Goal: Transaction & Acquisition: Purchase product/service

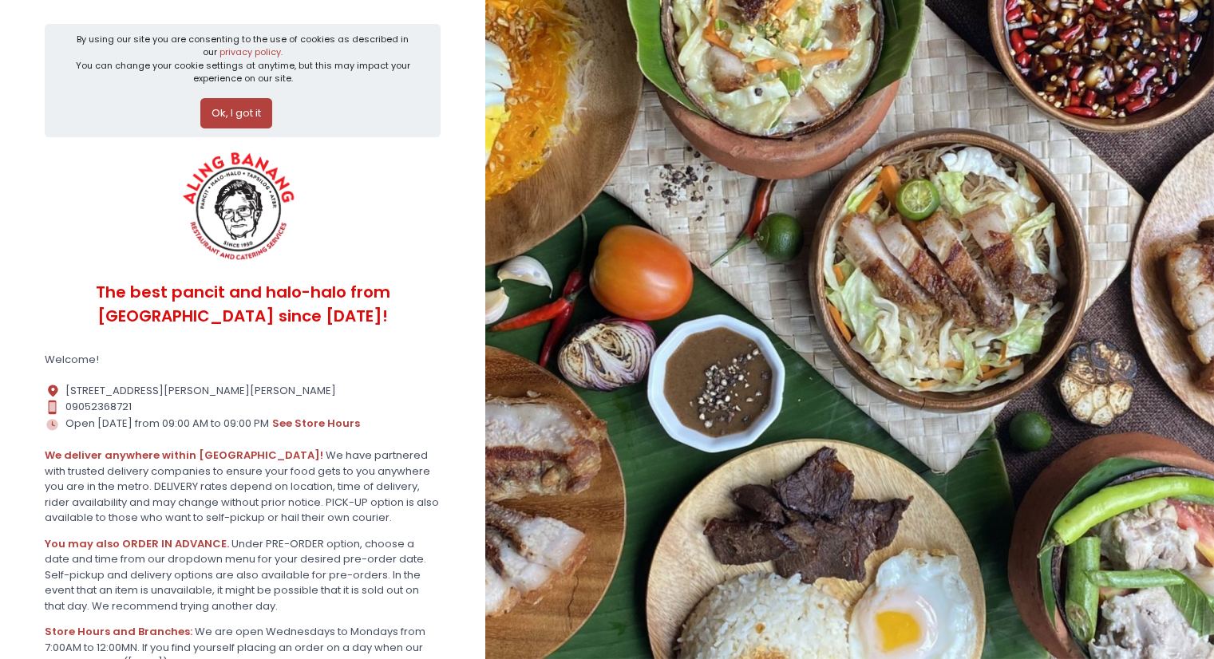
click at [223, 119] on button "Ok, I got it" at bounding box center [236, 113] width 72 height 30
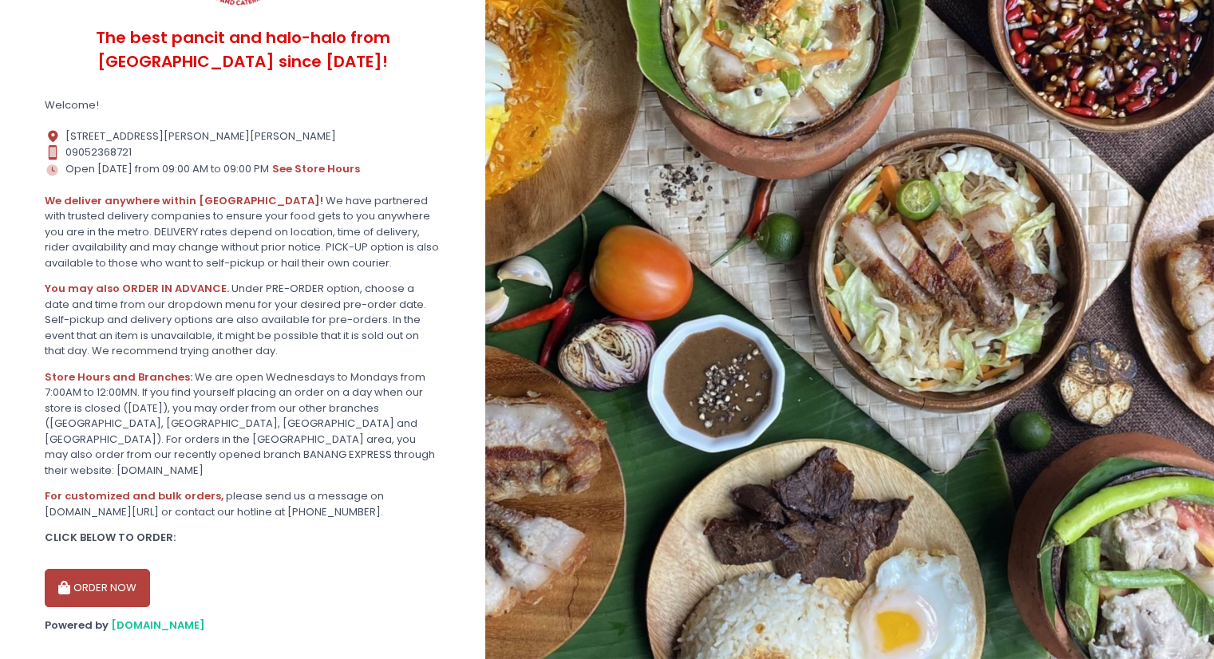
scroll to position [143, 0]
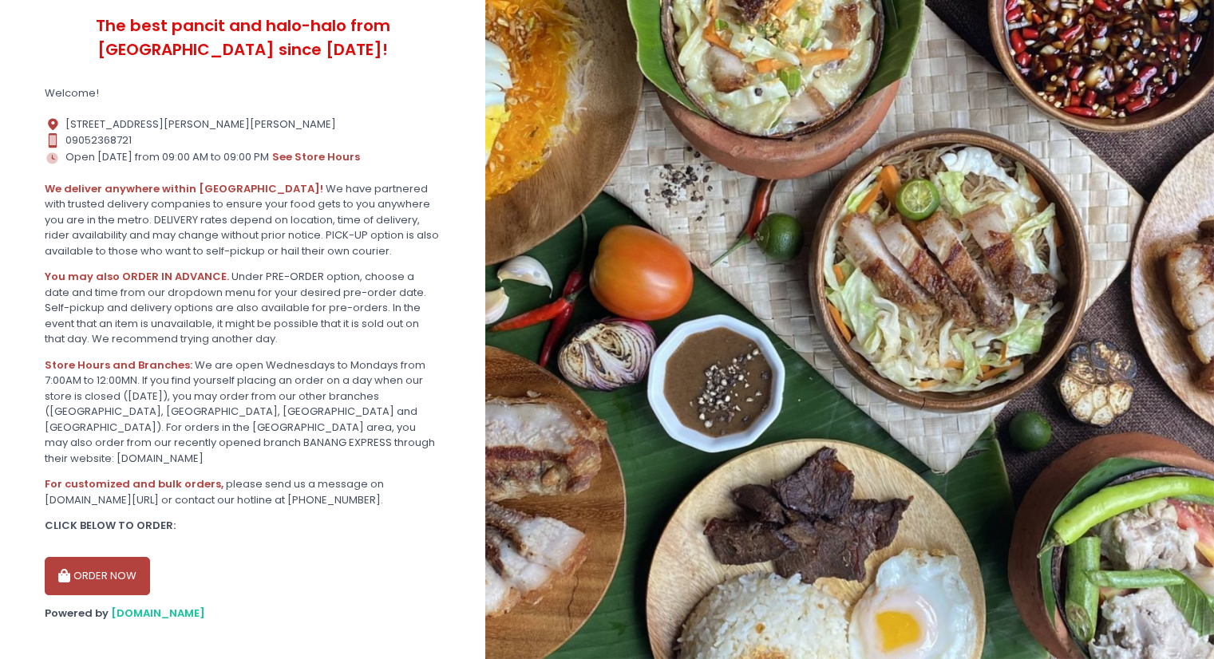
click at [89, 557] on button "ORDER NOW" at bounding box center [97, 576] width 105 height 38
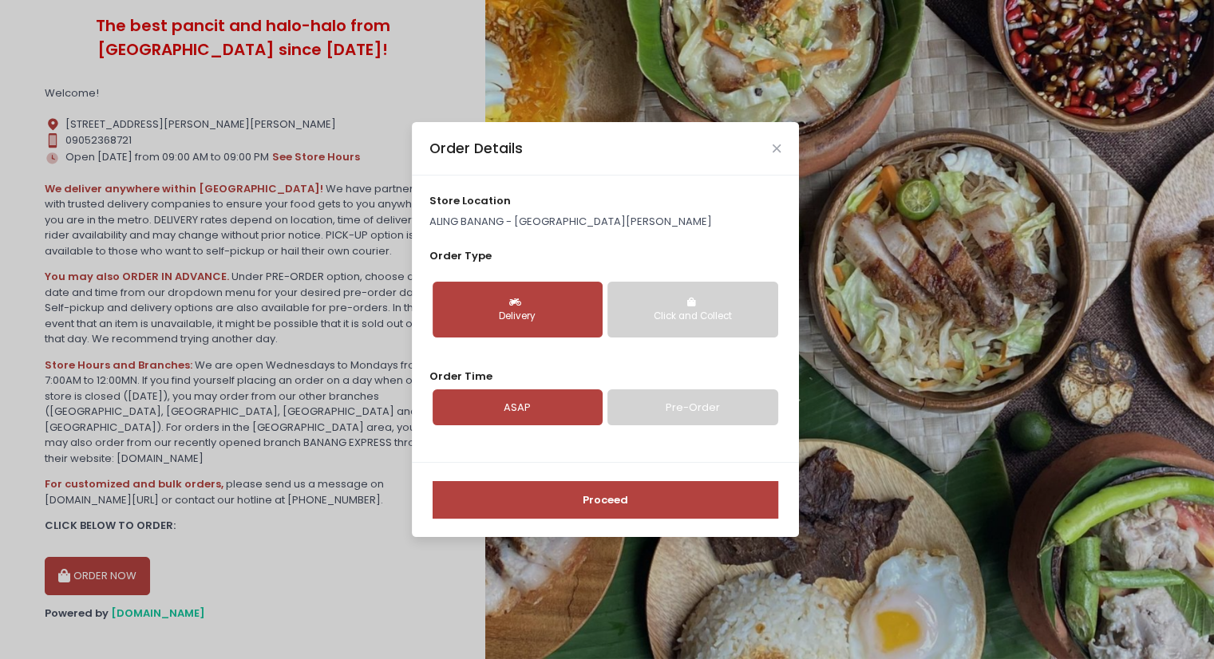
click at [570, 318] on div "Delivery" at bounding box center [518, 317] width 148 height 14
click at [682, 409] on link "Pre-Order" at bounding box center [692, 407] width 170 height 37
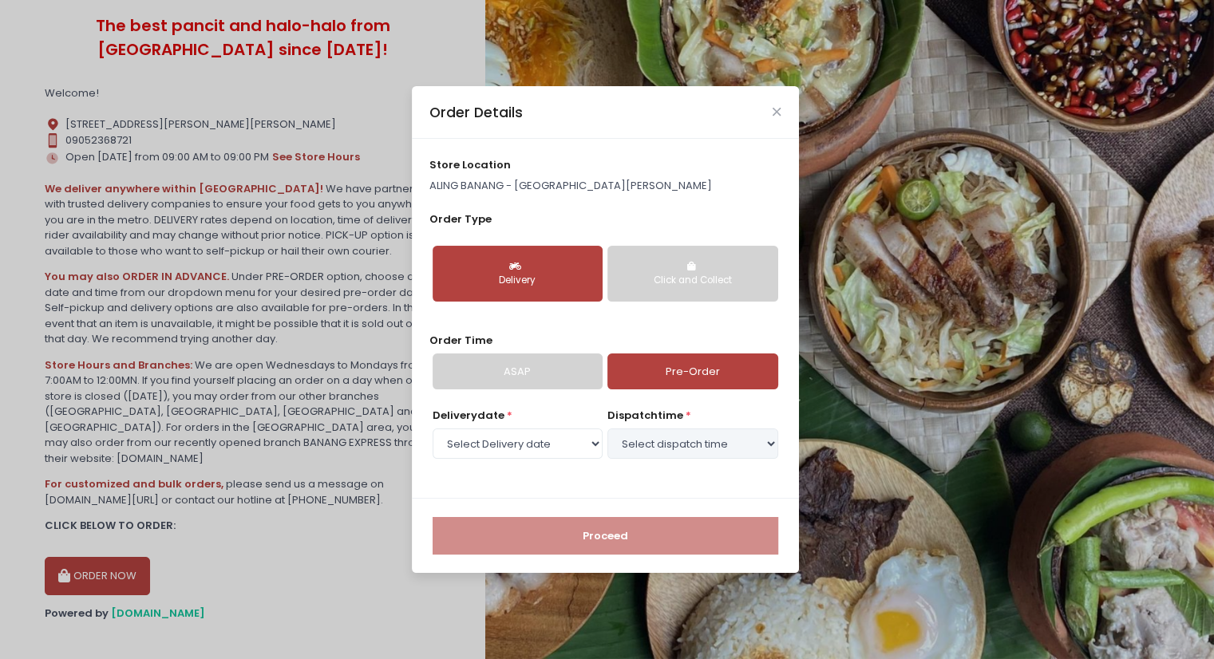
select select "[DATE]"
click at [691, 447] on select "Select dispatch time 11:30 AM - 12:00 PM 12:00 PM - 12:30 PM 12:30 PM - 01:00 P…" at bounding box center [692, 444] width 170 height 30
select select "16:00"
click at [607, 429] on select "Select dispatch time 11:30 AM - 12:00 PM 12:00 PM - 12:30 PM 12:30 PM - 01:00 P…" at bounding box center [692, 444] width 170 height 30
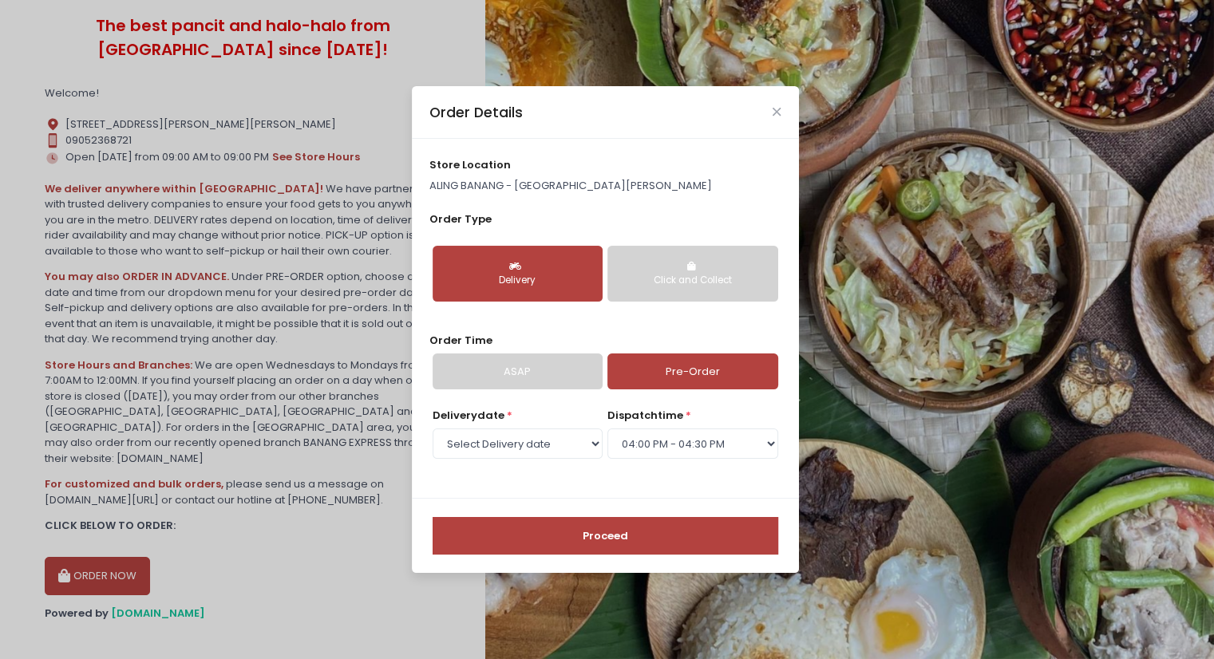
click at [604, 531] on button "Proceed" at bounding box center [606, 536] width 346 height 38
